Goal: Information Seeking & Learning: Learn about a topic

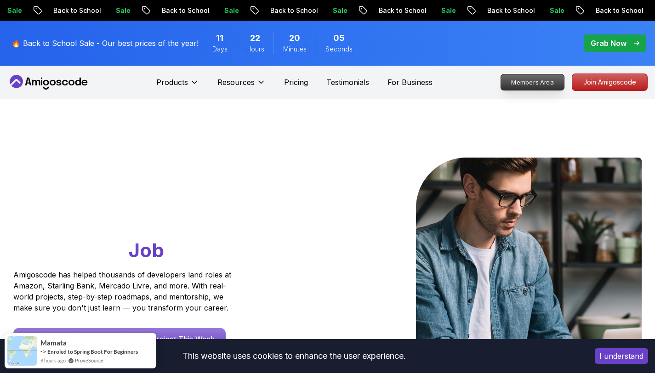
click at [531, 86] on p "Members Area" at bounding box center [532, 82] width 63 height 16
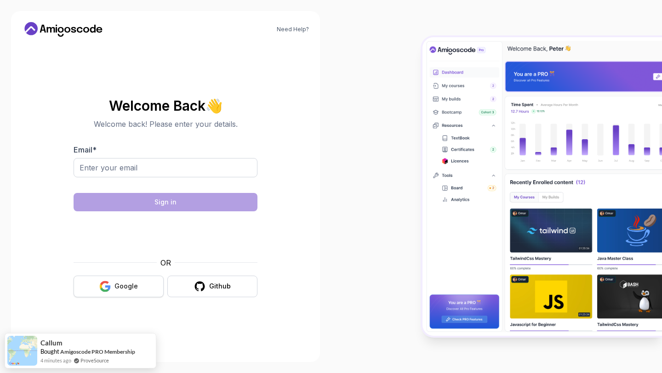
click at [133, 283] on div "Google" at bounding box center [125, 286] width 23 height 9
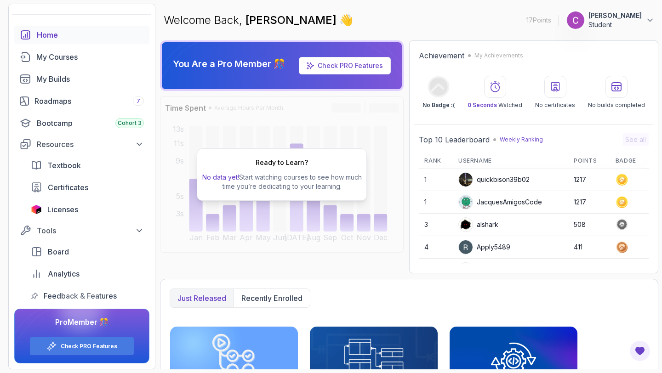
click at [256, 127] on div "Ready to Learn? No data yet! Start watching courses to see how much time you’re…" at bounding box center [282, 175] width 244 height 156
click at [50, 103] on div "Roadmaps 7" at bounding box center [88, 101] width 109 height 11
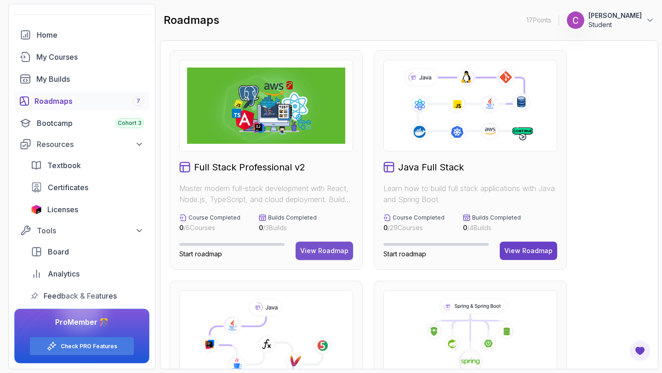
click at [332, 245] on button "View Roadmap" at bounding box center [324, 251] width 57 height 18
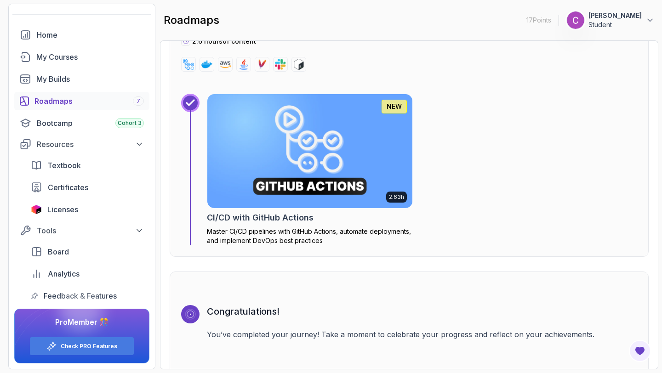
scroll to position [2853, 0]
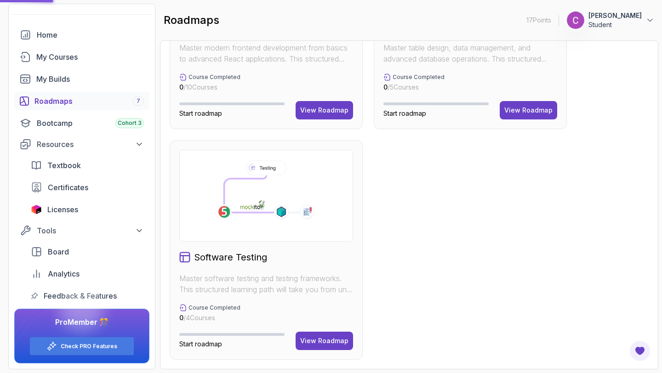
scroll to position [20, 0]
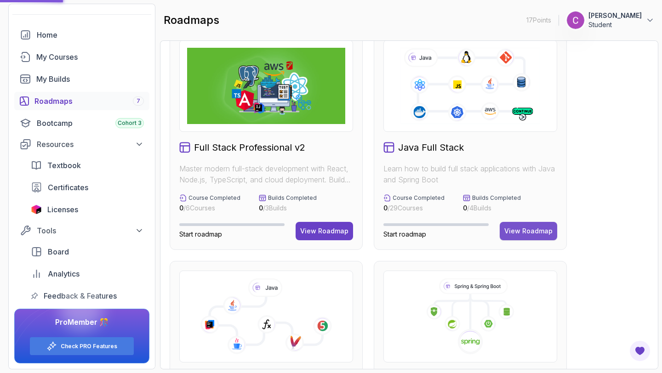
click at [532, 228] on div "View Roadmap" at bounding box center [528, 231] width 48 height 9
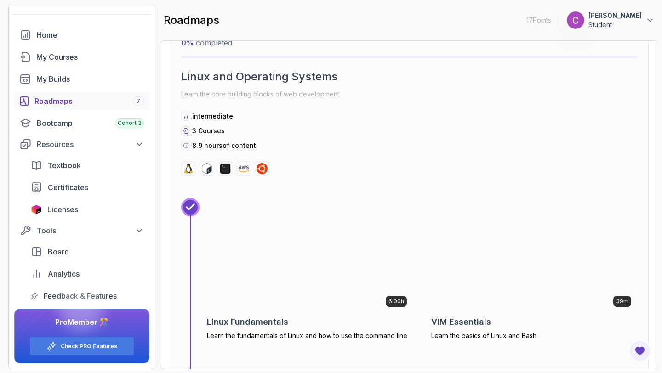
scroll to position [293, 0]
